Goal: Contribute content: Add original content to the website for others to see

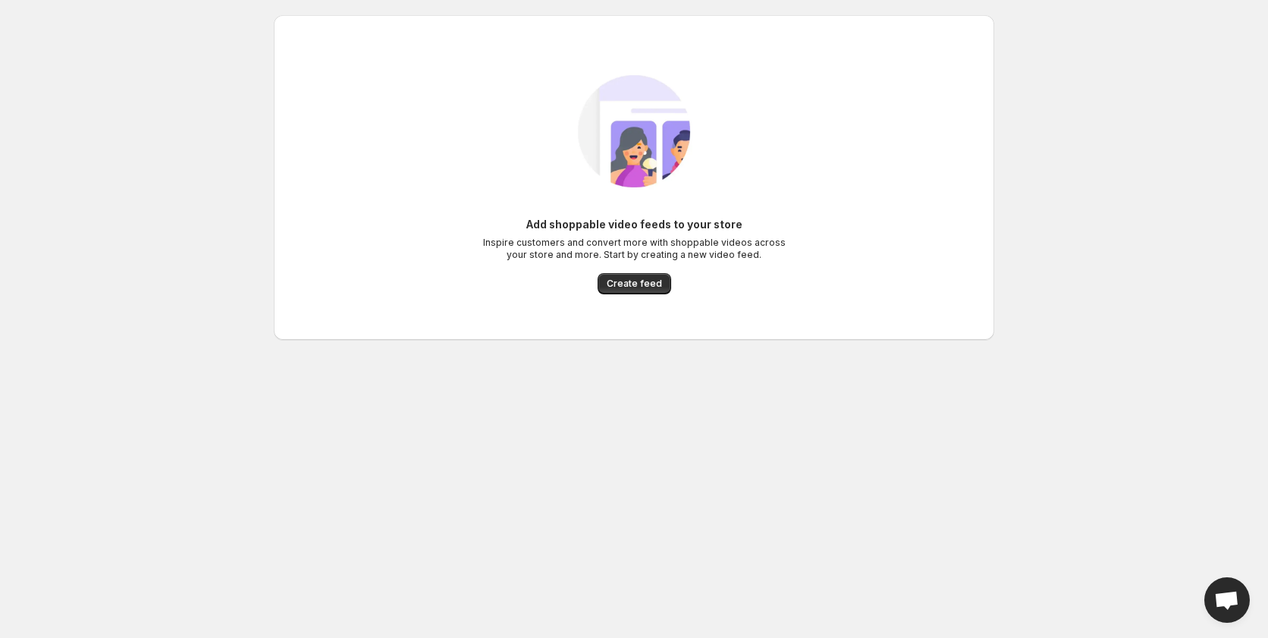
click at [638, 270] on div "Add shoppable video feeds to your store Inspire customers and convert more with…" at bounding box center [633, 255] width 303 height 77
drag, startPoint x: 682, startPoint y: 289, endPoint x: 669, endPoint y: 284, distance: 13.7
click at [682, 289] on div "Add shoppable video feeds to your store Inspire customers and convert more with…" at bounding box center [633, 255] width 303 height 77
click at [652, 279] on span "Create feed" at bounding box center [634, 284] width 55 height 12
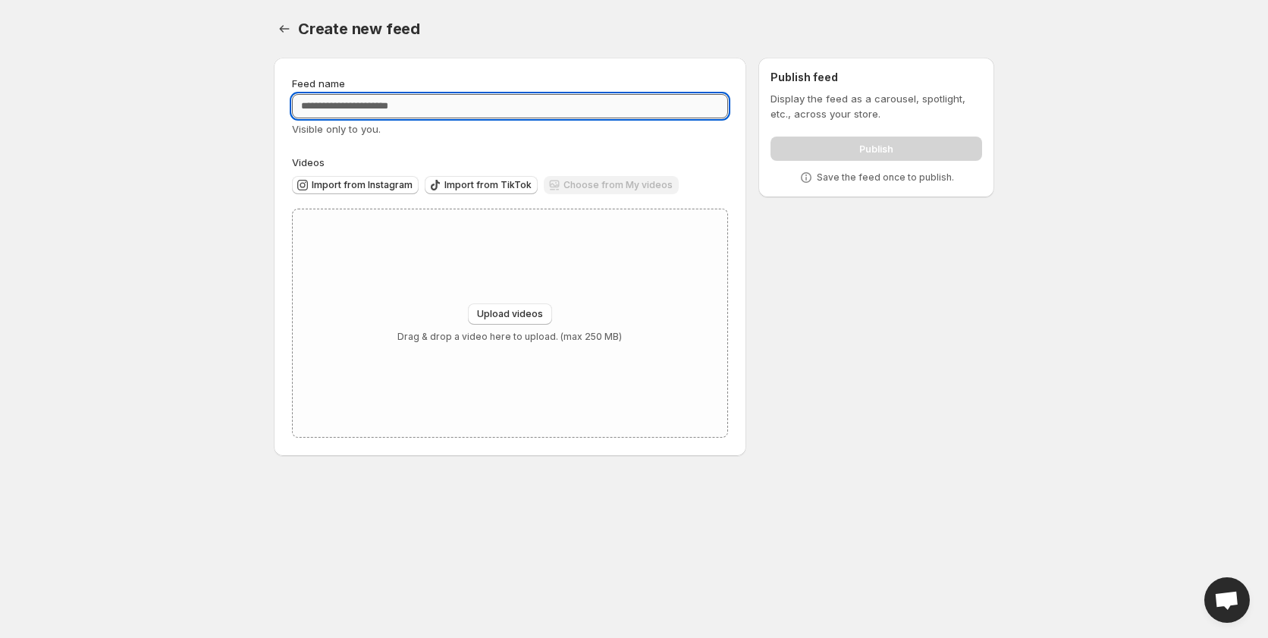
click at [523, 111] on input "Feed name" at bounding box center [510, 106] width 436 height 24
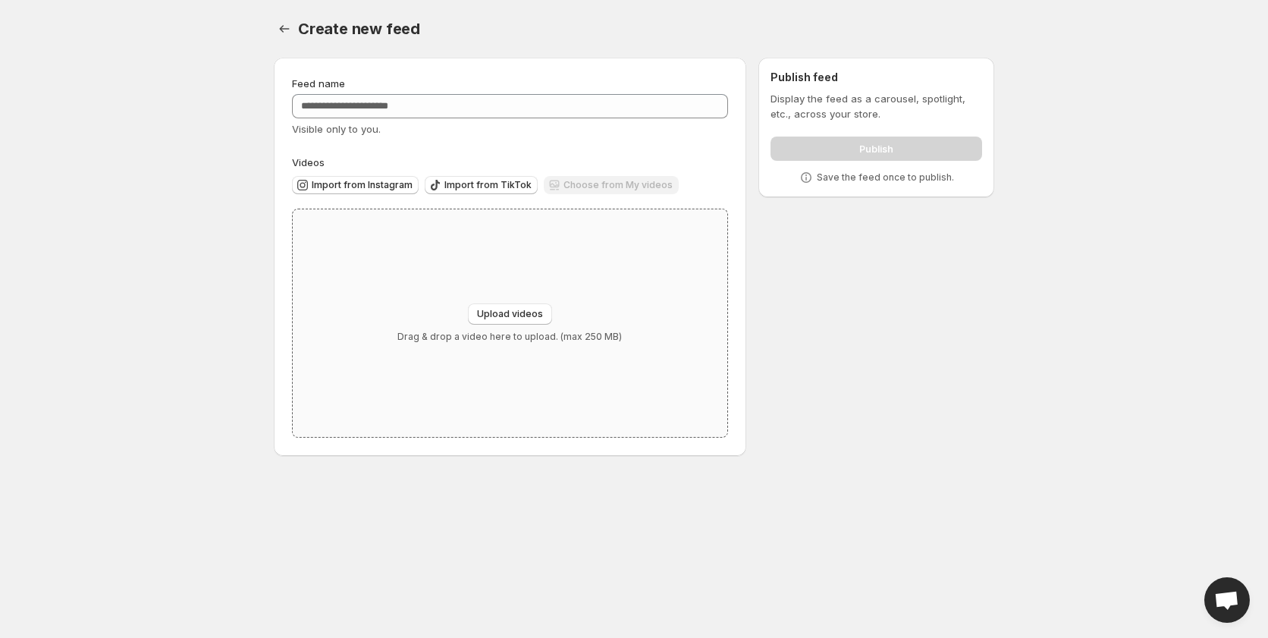
click at [562, 291] on div "Upload videos Drag & drop a video here to upload. (max 250 MB)" at bounding box center [510, 322] width 434 height 227
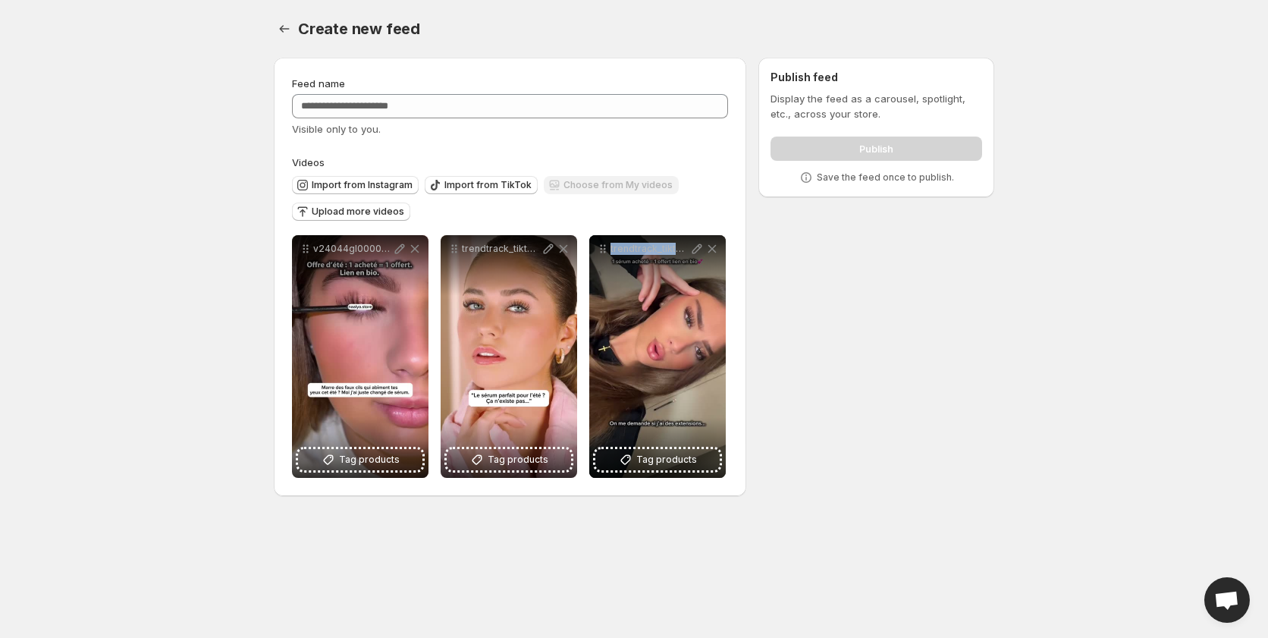
drag, startPoint x: 667, startPoint y: 348, endPoint x: 794, endPoint y: 332, distance: 127.6
click at [794, 332] on div "**********" at bounding box center [628, 279] width 732 height 469
click at [400, 213] on button "Upload more videos" at bounding box center [351, 211] width 118 height 18
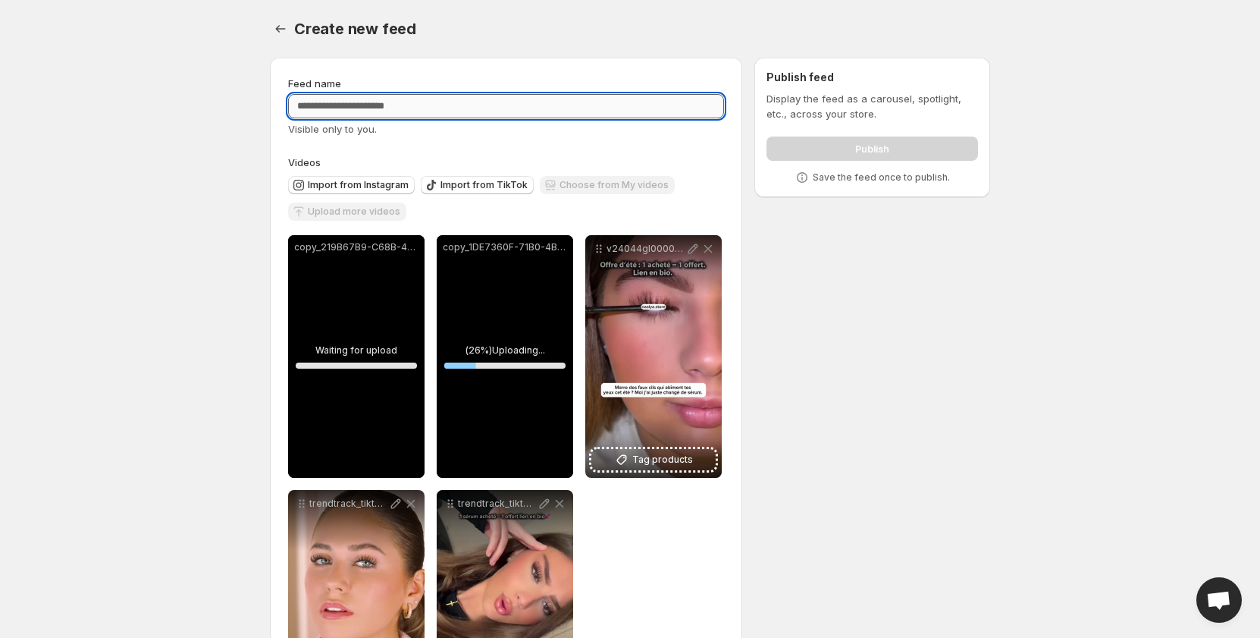
click at [638, 113] on input "Feed name" at bounding box center [506, 106] width 436 height 24
type input "***"
click at [495, 58] on div "**********" at bounding box center [506, 404] width 472 height 693
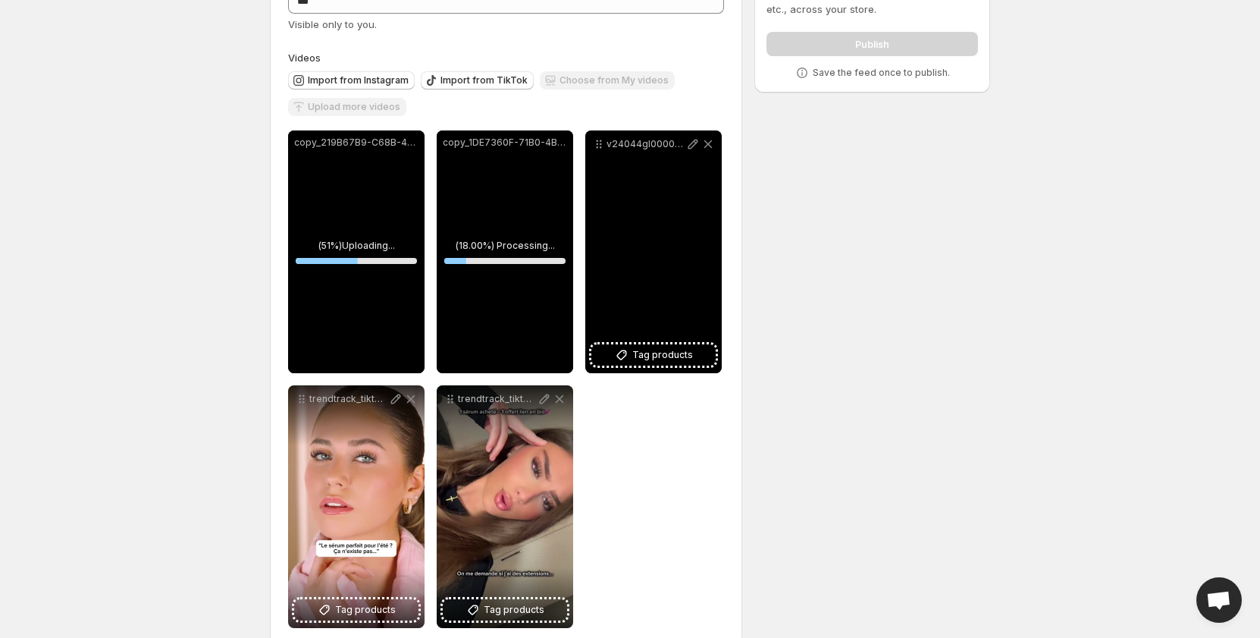
scroll to position [131, 0]
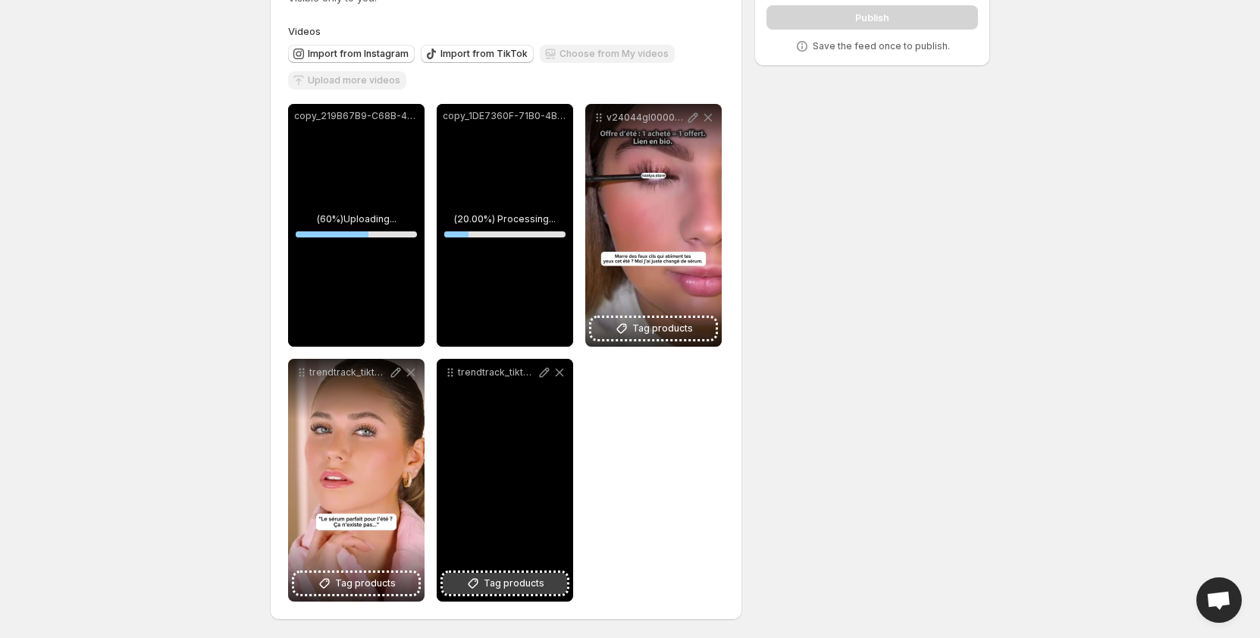
click at [508, 582] on span "Tag products" at bounding box center [514, 583] width 61 height 15
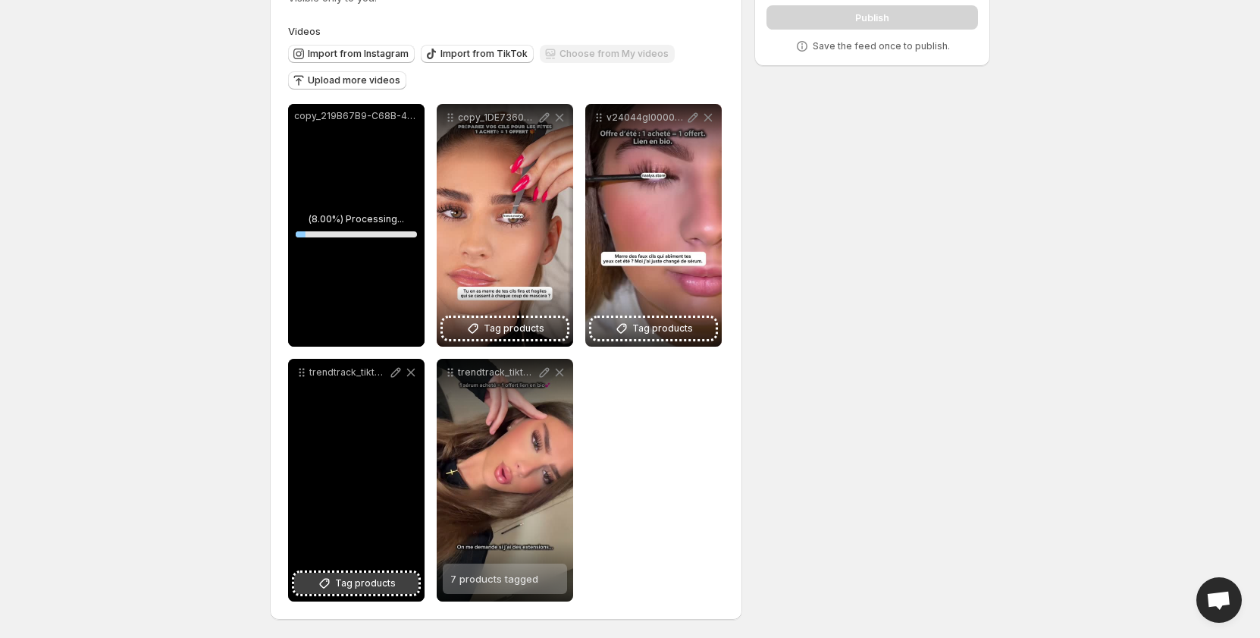
click at [381, 585] on span "Tag products" at bounding box center [365, 583] width 61 height 15
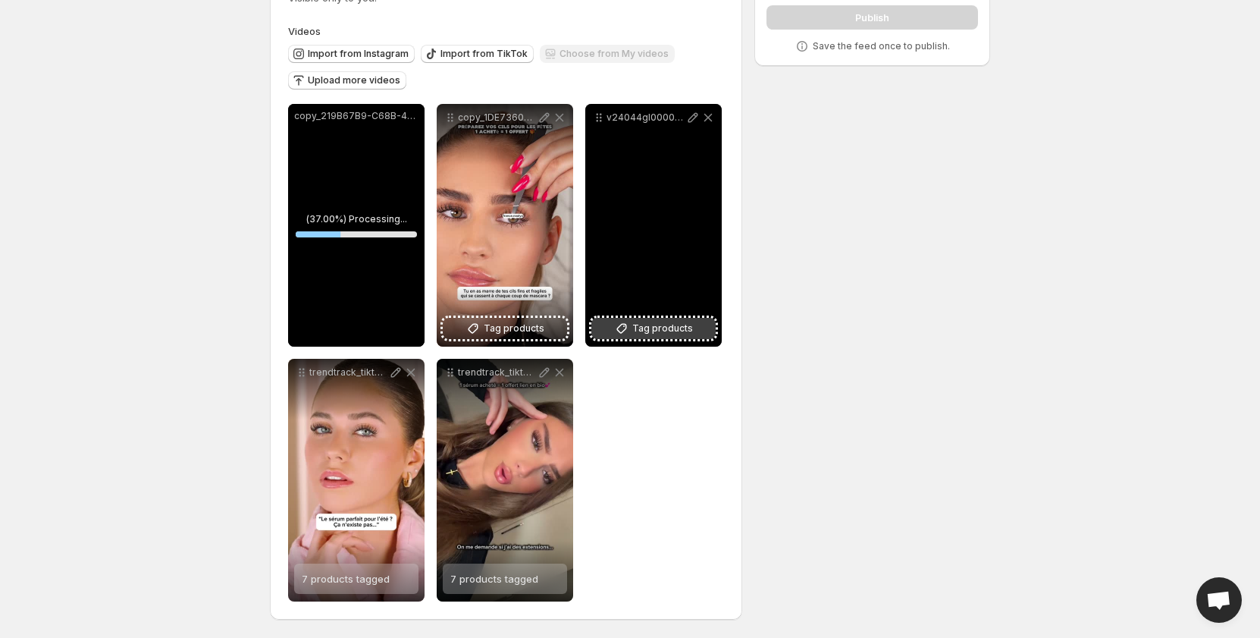
click at [667, 329] on span "Tag products" at bounding box center [662, 328] width 61 height 15
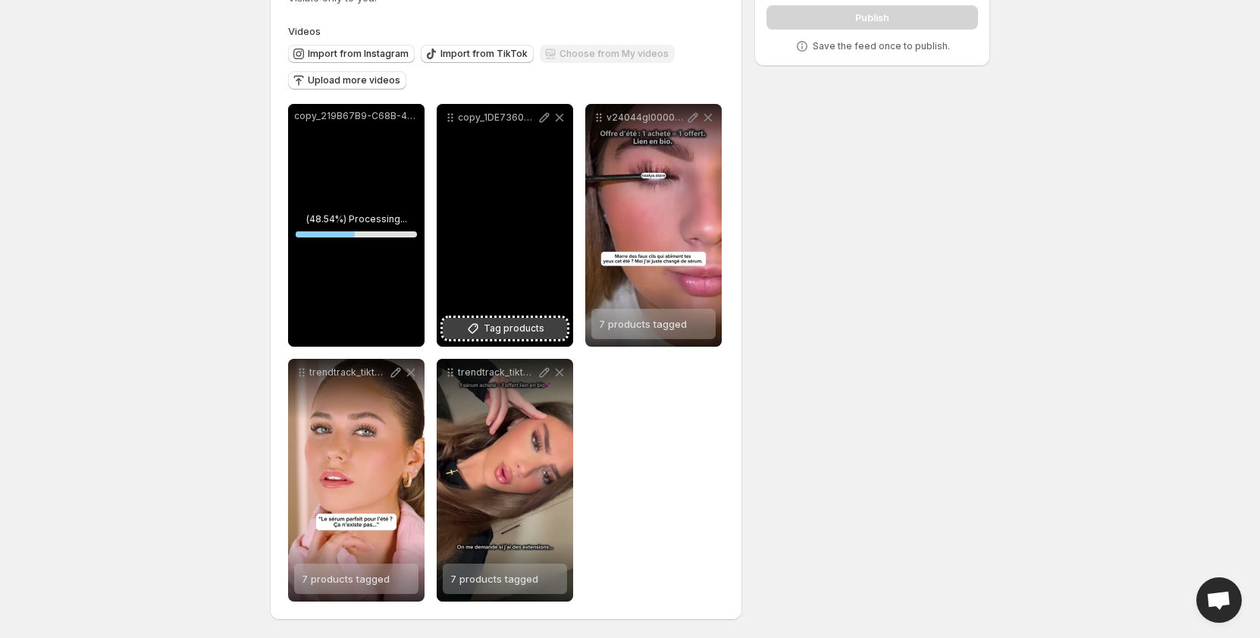
click at [538, 323] on span "Tag products" at bounding box center [514, 328] width 61 height 15
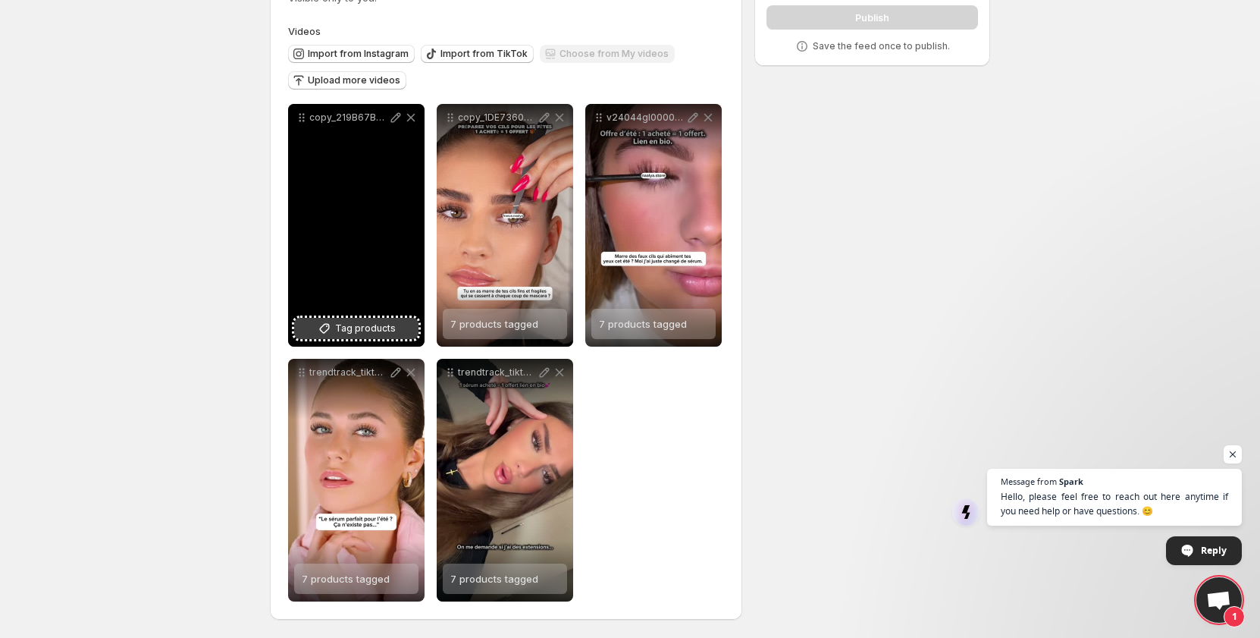
click at [369, 325] on span "Tag products" at bounding box center [365, 328] width 61 height 15
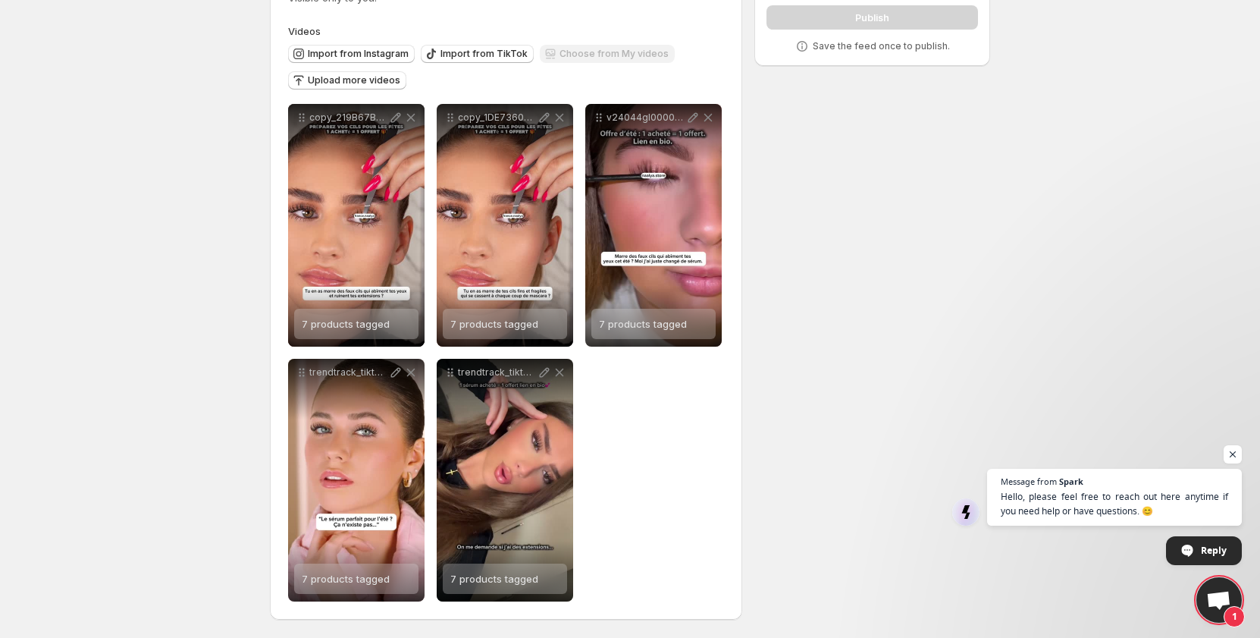
scroll to position [0, 0]
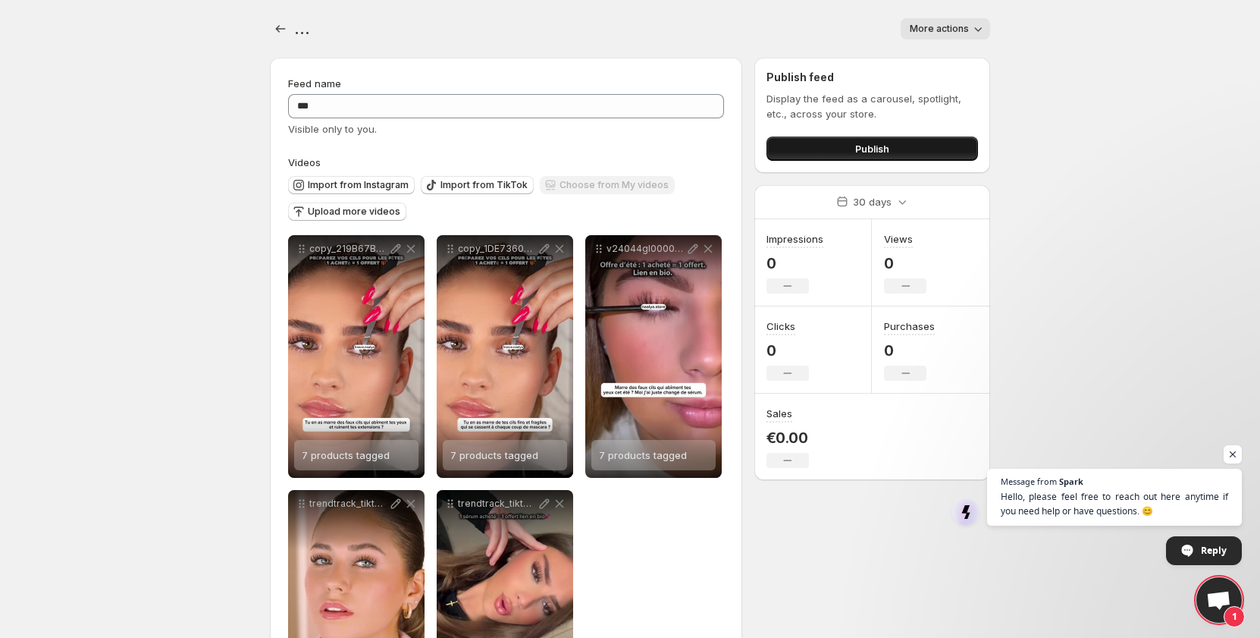
click at [808, 146] on button "Publish" at bounding box center [873, 148] width 212 height 24
